Goal: Communication & Community: Answer question/provide support

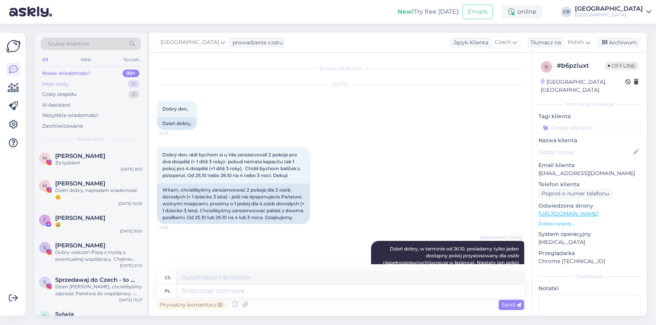
scroll to position [69, 0]
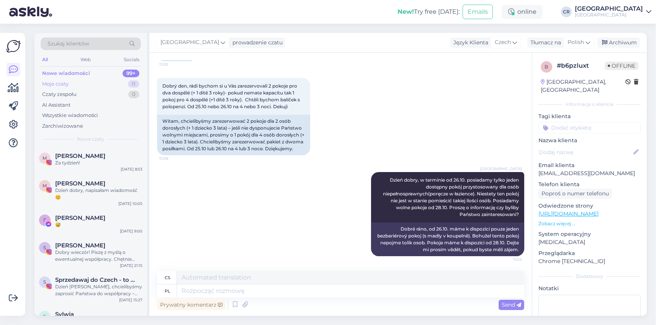
click at [58, 83] on div "Moje czaty" at bounding box center [55, 84] width 26 height 8
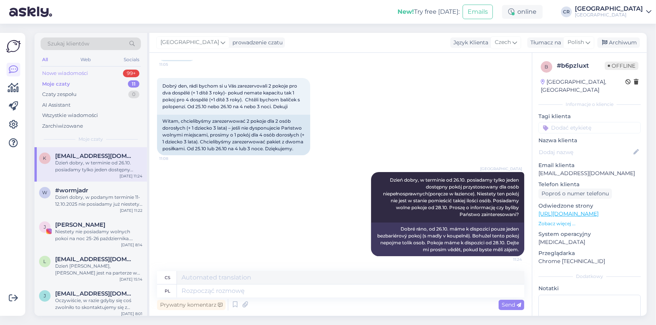
click at [62, 74] on div "Nowe wiadomości" at bounding box center [65, 74] width 46 height 8
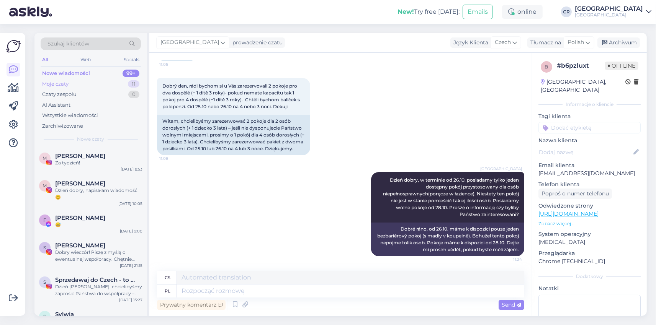
click at [60, 87] on div "Moje czaty" at bounding box center [55, 84] width 26 height 8
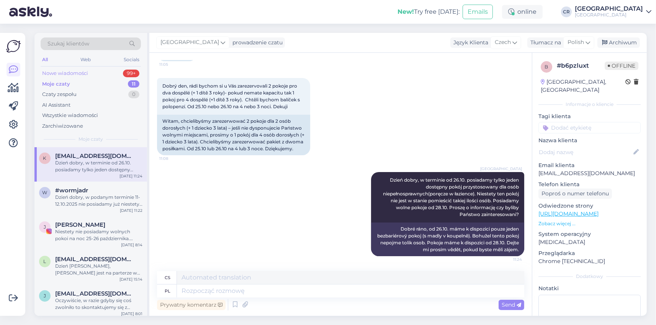
click at [64, 74] on div "Nowe wiadomości" at bounding box center [65, 74] width 46 height 8
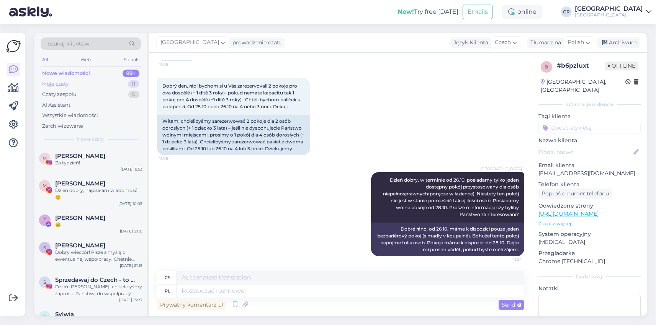
click at [60, 82] on div "Moje czaty" at bounding box center [55, 84] width 26 height 8
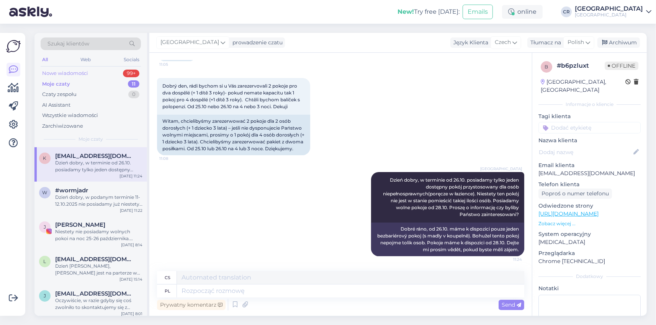
click at [64, 73] on div "Nowe wiadomości" at bounding box center [65, 74] width 46 height 8
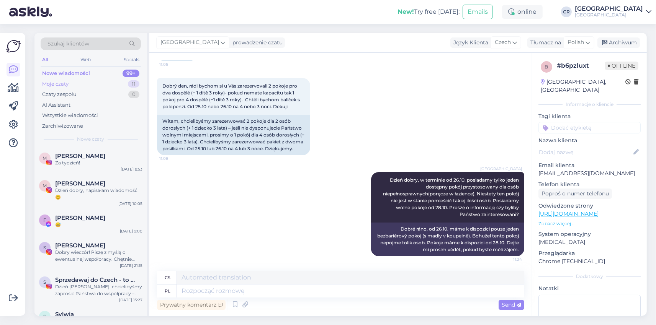
click at [49, 86] on div "Moje czaty" at bounding box center [55, 84] width 26 height 8
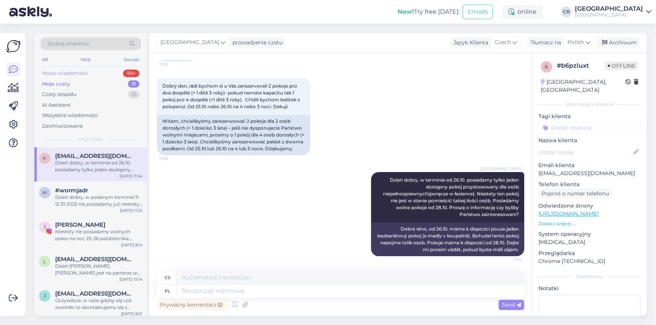
click at [57, 75] on div "Nowe wiadomości" at bounding box center [65, 74] width 46 height 8
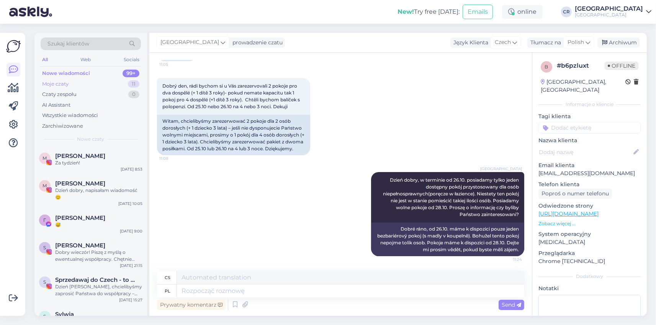
click at [61, 82] on div "Moje czaty" at bounding box center [55, 84] width 26 height 8
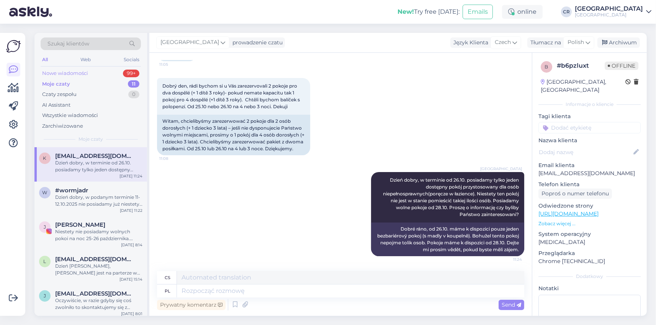
click at [68, 73] on div "Nowe wiadomości" at bounding box center [65, 74] width 46 height 8
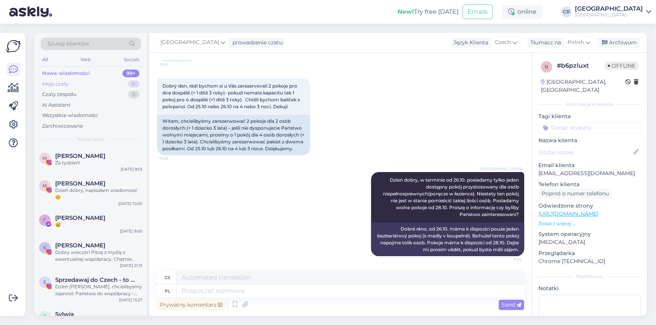
click at [61, 87] on div "Moje czaty" at bounding box center [55, 84] width 26 height 8
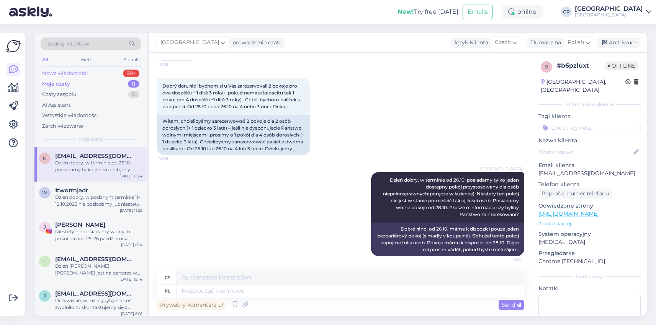
click at [67, 75] on div "Nowe wiadomości" at bounding box center [65, 74] width 46 height 8
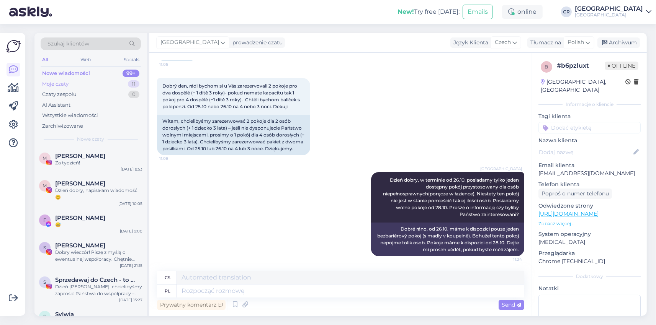
click at [59, 80] on div "Moje czaty 11" at bounding box center [91, 84] width 100 height 11
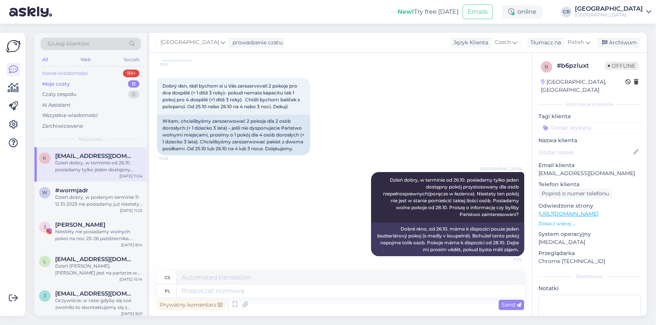
click at [67, 75] on div "Nowe wiadomości" at bounding box center [65, 74] width 46 height 8
